Goal: Information Seeking & Learning: Learn about a topic

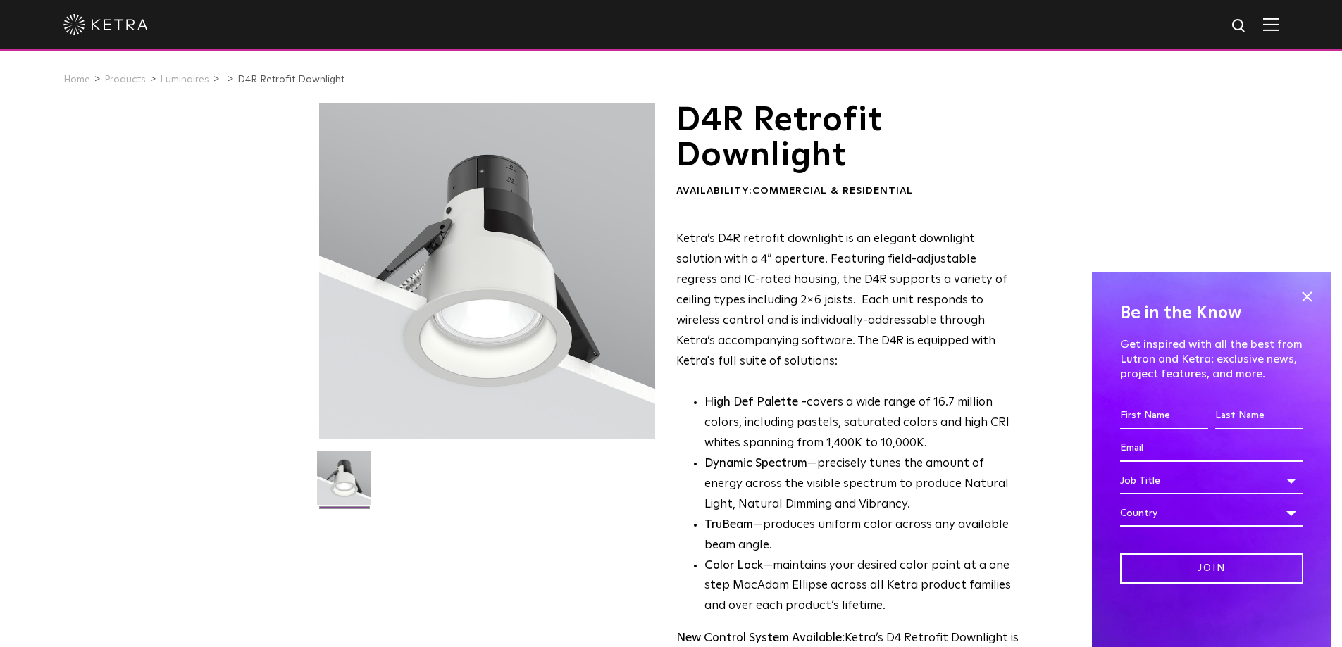
click at [1312, 297] on span at bounding box center [1306, 296] width 21 height 21
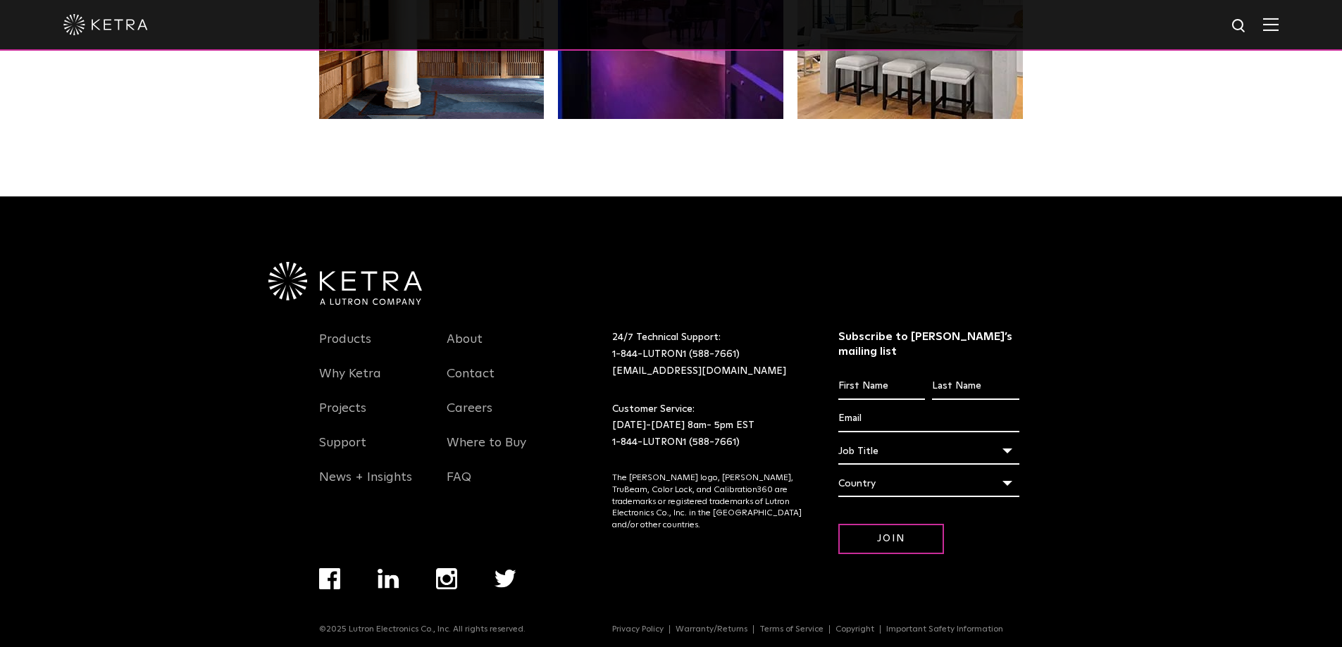
scroll to position [2962, 0]
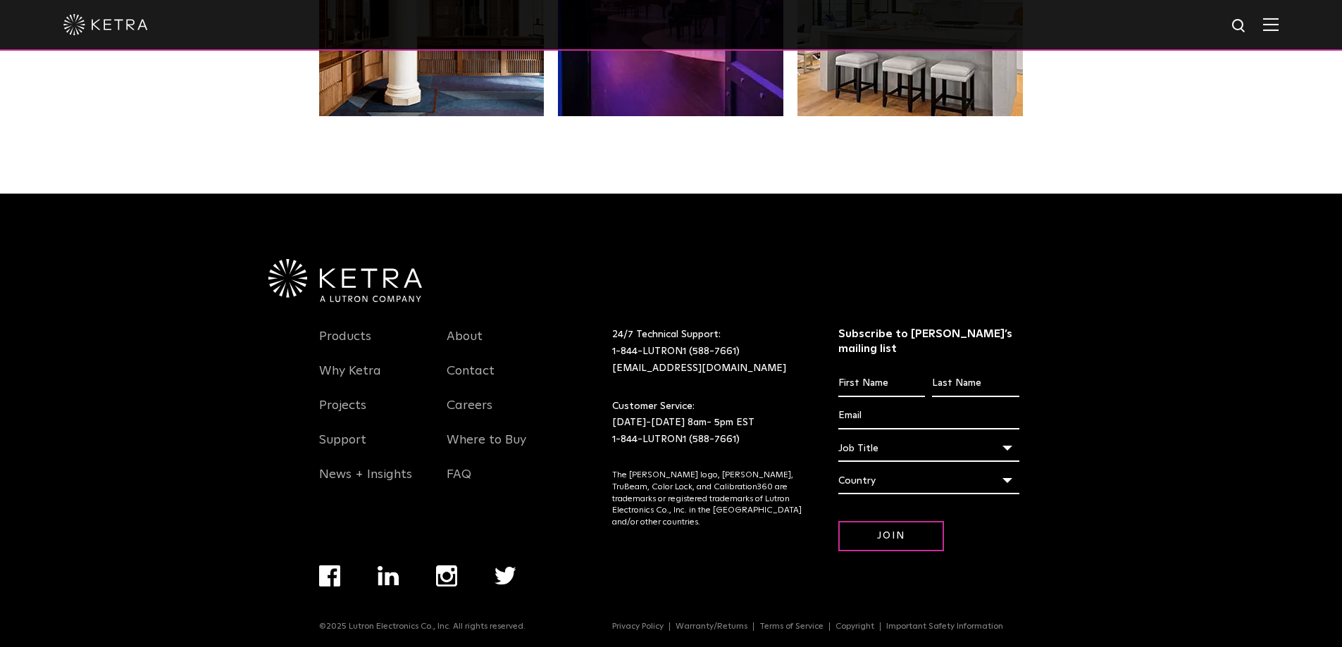
click at [348, 342] on link "Products" at bounding box center [345, 345] width 52 height 32
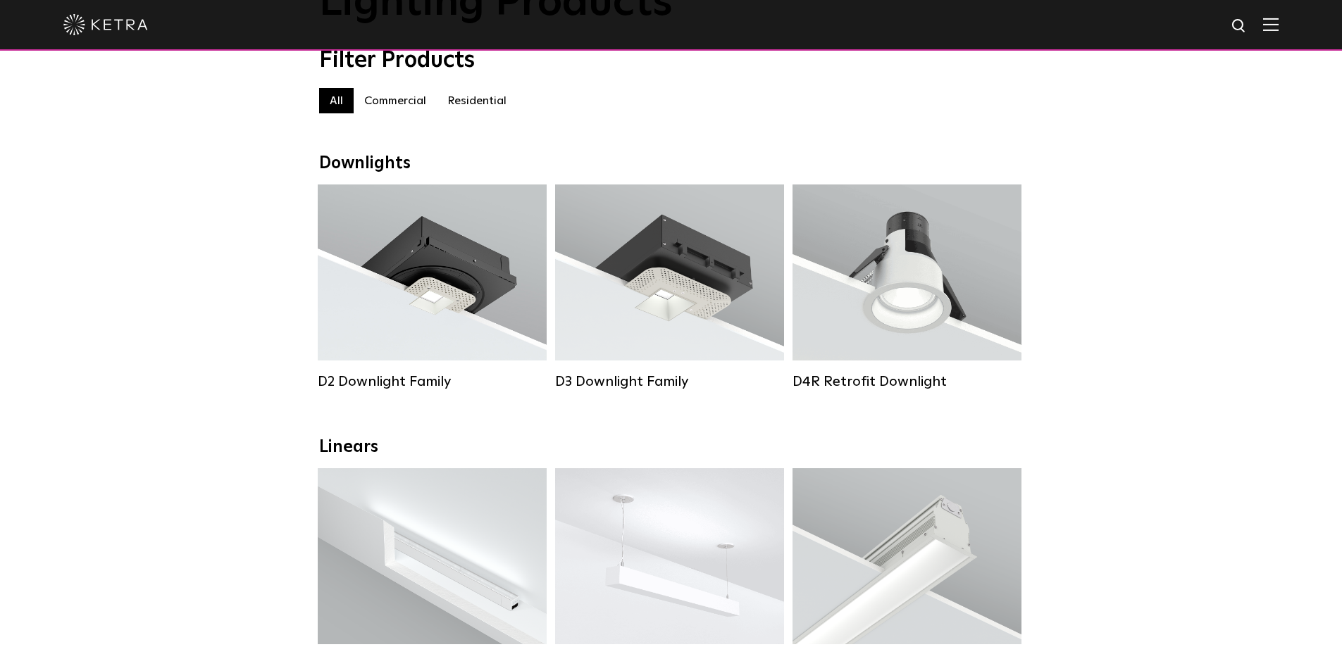
scroll to position [141, 0]
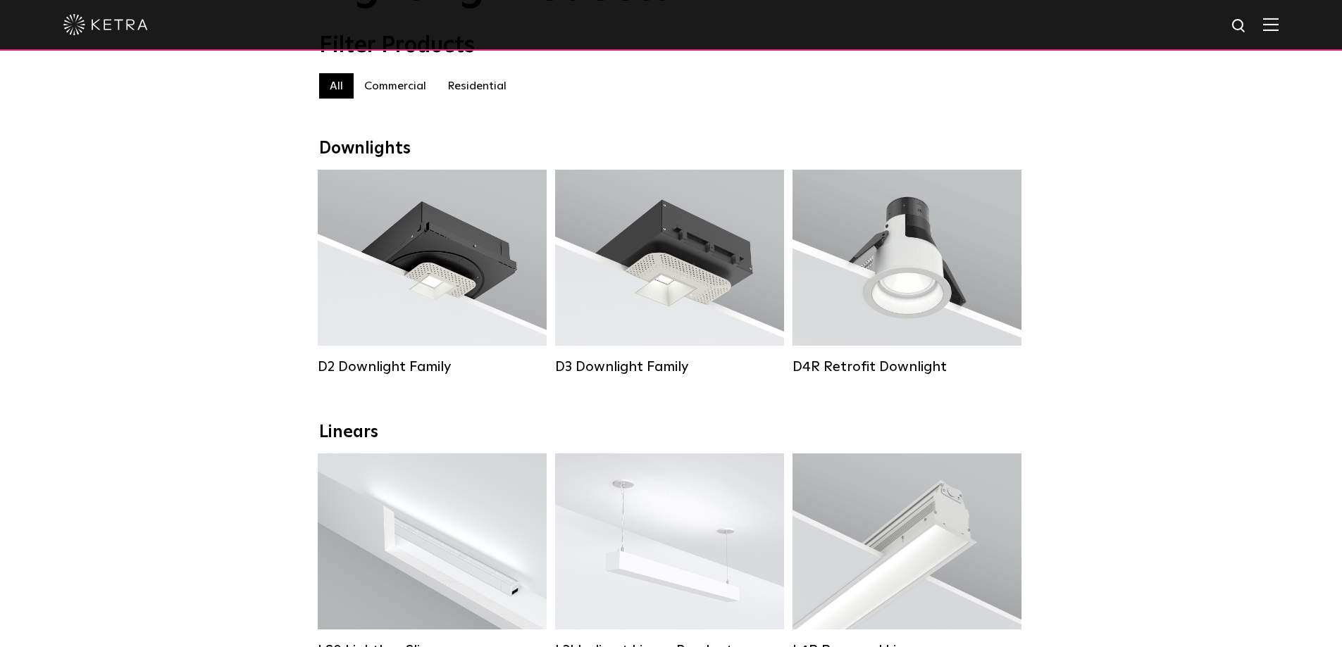
click at [481, 92] on label "Residential" at bounding box center [477, 85] width 80 height 25
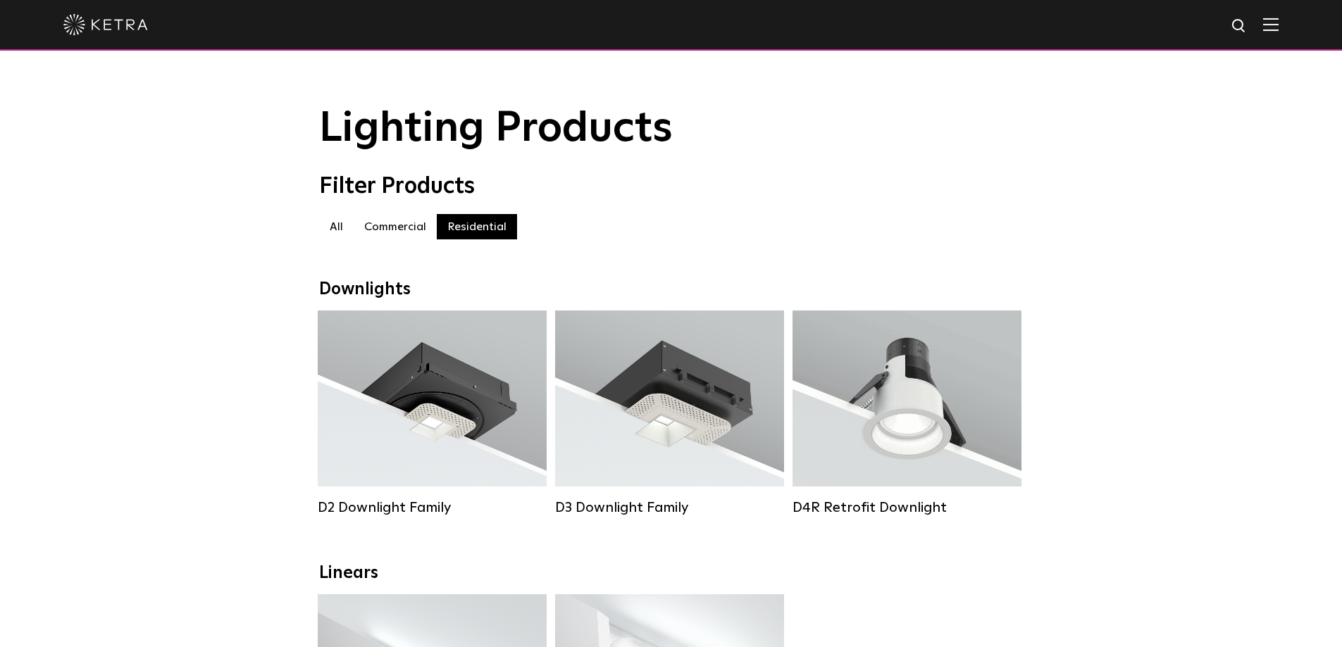
scroll to position [141, 0]
